Goal: Task Accomplishment & Management: Manage account settings

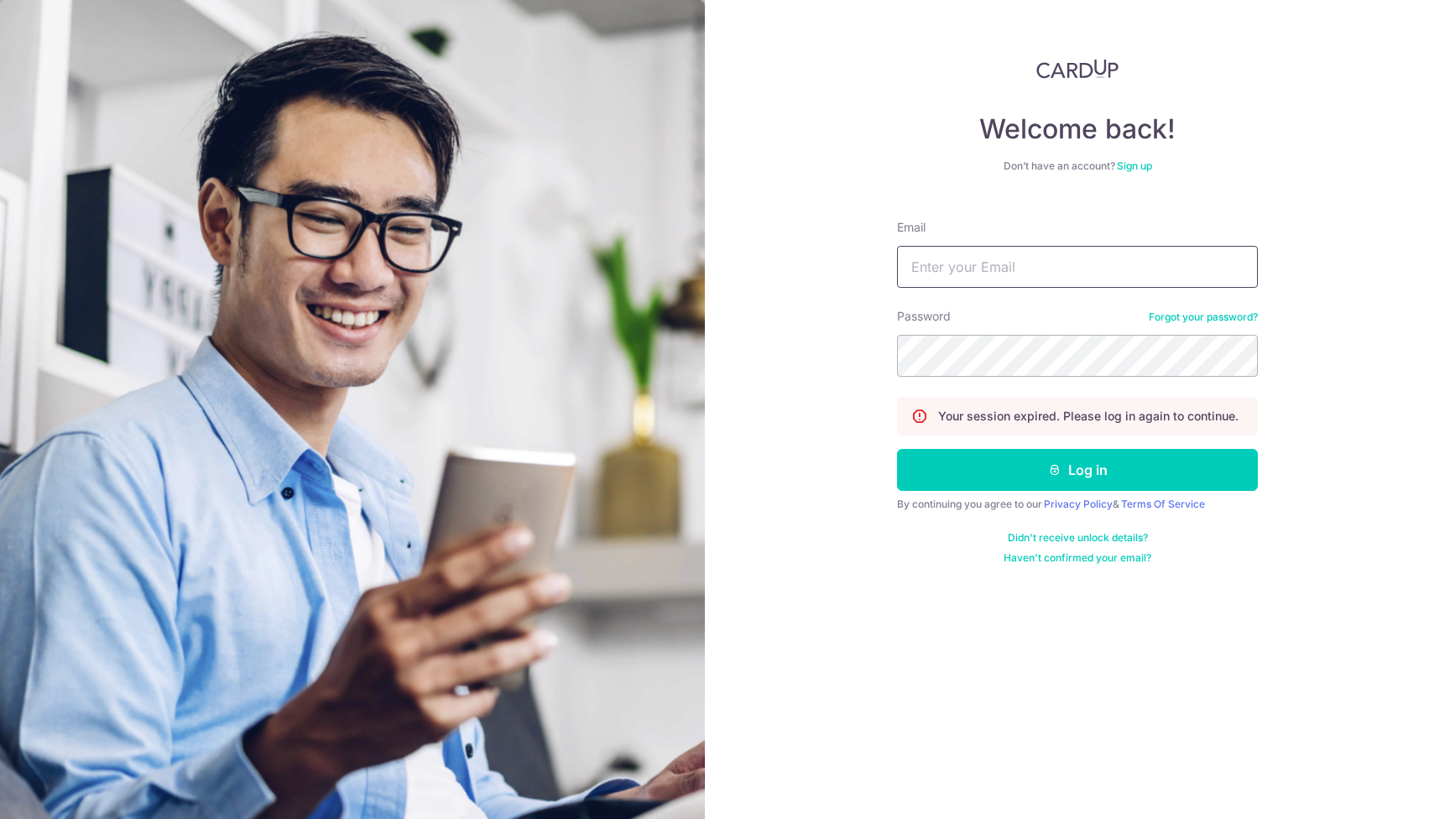
type input "[EMAIL_ADDRESS][DOMAIN_NAME]"
click at [1078, 470] on button "Log in" at bounding box center [1077, 470] width 361 height 42
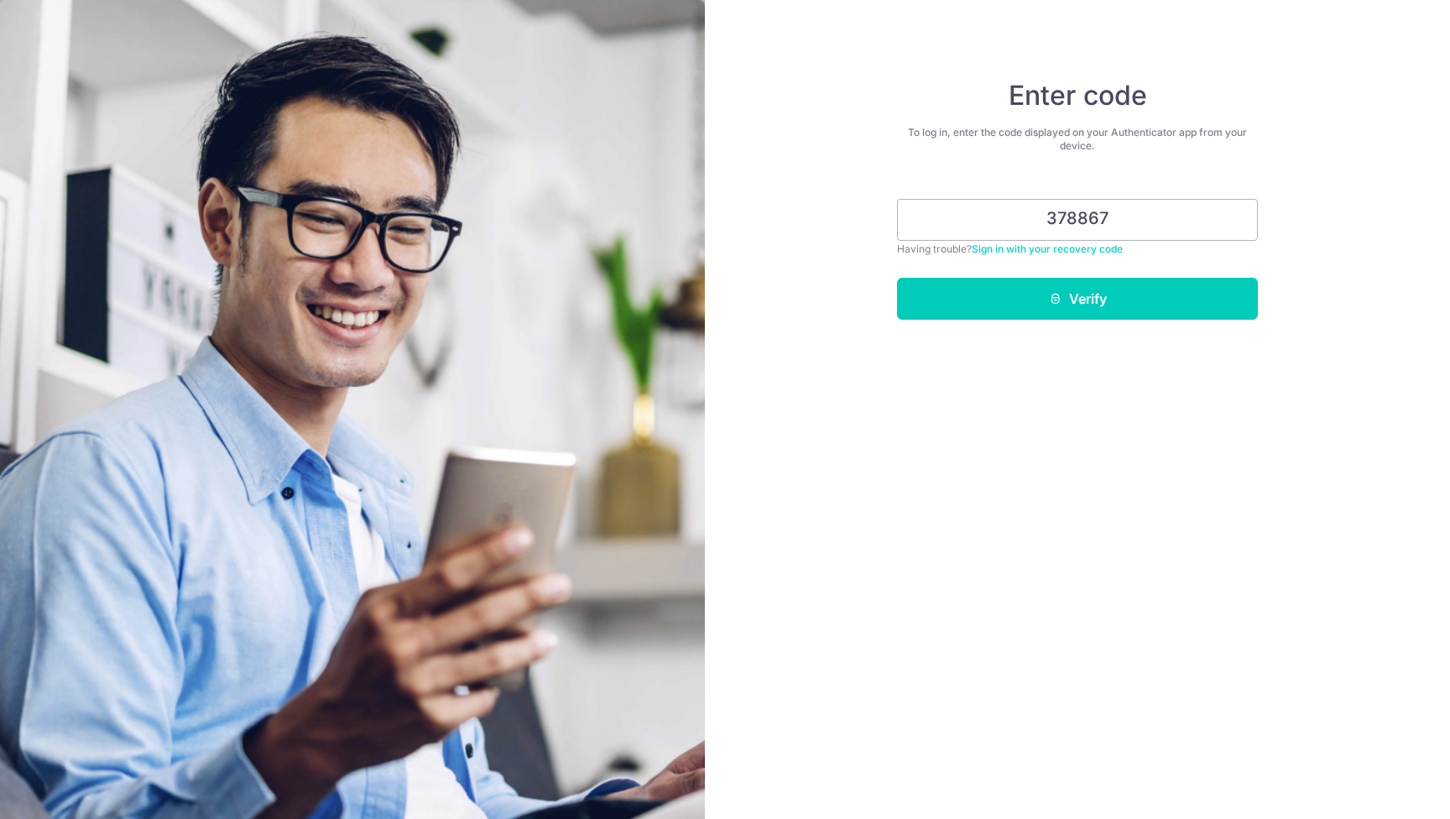
type input "378867"
click at [1078, 299] on button "Verify" at bounding box center [1077, 299] width 361 height 42
